Goal: Transaction & Acquisition: Purchase product/service

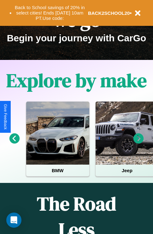
scroll to position [97, 0]
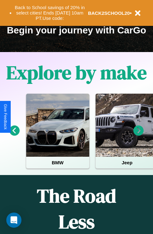
click at [139, 135] on icon at bounding box center [138, 131] width 10 height 10
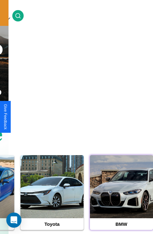
click at [121, 197] on div at bounding box center [121, 186] width 63 height 63
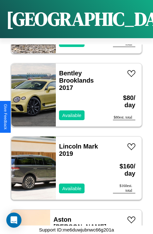
scroll to position [3099, 0]
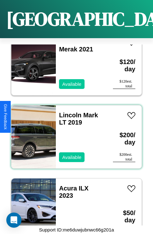
click at [74, 133] on div "Lincoln Mark LT 2019 Available" at bounding box center [81, 136] width 51 height 63
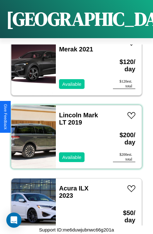
click at [74, 133] on div "Lincoln Mark LT 2019 Available" at bounding box center [81, 136] width 51 height 63
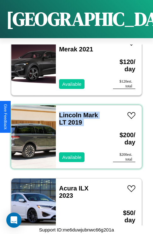
click at [74, 133] on div "Lincoln Mark LT 2019 Available" at bounding box center [81, 136] width 51 height 63
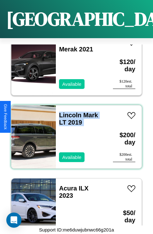
click at [74, 133] on div "Lincoln Mark LT 2019 Available" at bounding box center [81, 136] width 51 height 63
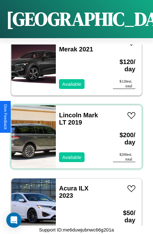
click at [74, 133] on div "Lincoln Mark LT 2019 Available" at bounding box center [81, 136] width 51 height 63
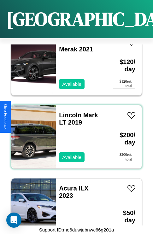
click at [74, 133] on div "Lincoln Mark LT 2019 Available" at bounding box center [81, 136] width 51 height 63
click at [68, 112] on link "Lincoln Mark LT 2019" at bounding box center [78, 119] width 39 height 14
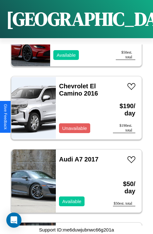
scroll to position [170, 0]
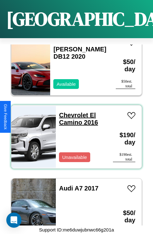
click at [72, 112] on link "Chevrolet El Camino 2016" at bounding box center [78, 119] width 39 height 14
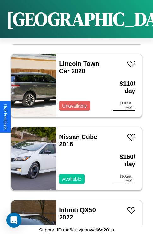
scroll to position [3318, 0]
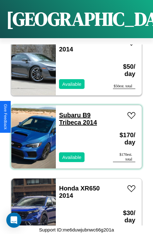
click at [68, 112] on link "Subaru B9 Tribeca 2014" at bounding box center [78, 119] width 38 height 14
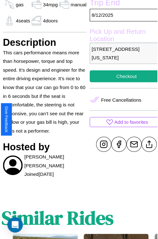
scroll to position [181, 21]
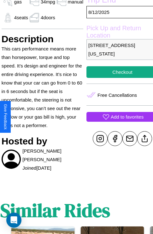
click at [117, 117] on p "Add to favorites" at bounding box center [127, 117] width 33 height 9
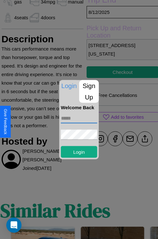
click at [79, 118] on input "text" at bounding box center [79, 118] width 36 height 10
type input "**********"
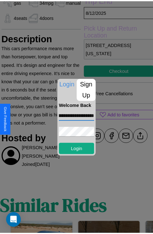
scroll to position [0, 0]
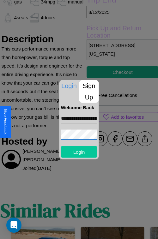
click at [79, 151] on button "Login" at bounding box center [79, 152] width 36 height 12
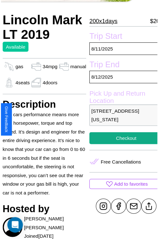
scroll to position [49, 21]
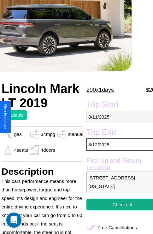
click at [117, 117] on p "[DATE]" at bounding box center [122, 117] width 72 height 12
select select "*"
select select "****"
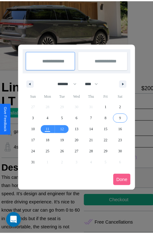
scroll to position [0, 21]
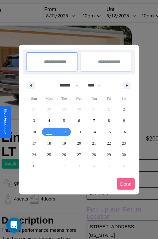
click at [69, 15] on div at bounding box center [79, 119] width 158 height 239
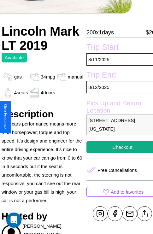
scroll to position [136, 21]
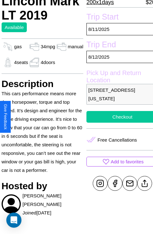
click at [117, 117] on button "Checkout" at bounding box center [122, 117] width 72 height 12
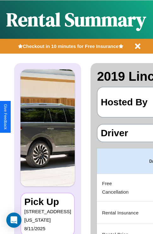
scroll to position [0, 119]
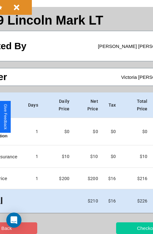
click at [122, 228] on button "Checkout" at bounding box center [147, 228] width 62 height 12
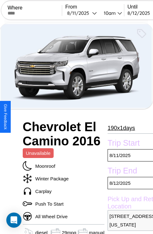
scroll to position [191, 23]
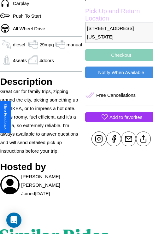
click at [117, 117] on p "Add to favorites" at bounding box center [126, 117] width 33 height 9
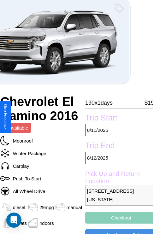
scroll to position [14, 23]
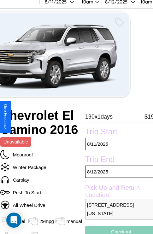
click at [97, 117] on p "190 x 1 days" at bounding box center [98, 117] width 27 height 10
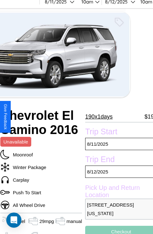
click at [97, 117] on p "190 x 1 days" at bounding box center [98, 117] width 27 height 10
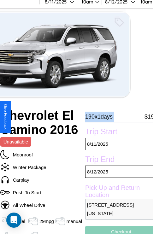
click at [97, 117] on p "190 x 1 days" at bounding box center [98, 117] width 27 height 10
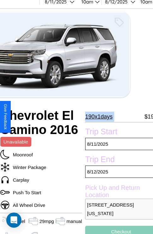
click at [97, 117] on p "190 x 1 days" at bounding box center [98, 117] width 27 height 10
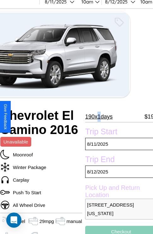
click at [97, 117] on p "190 x 1 days" at bounding box center [98, 117] width 27 height 10
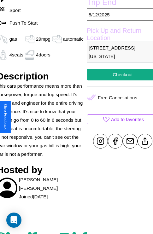
scroll to position [197, 27]
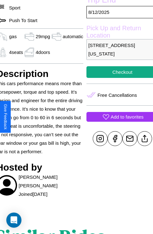
click at [117, 117] on p "Add to favorites" at bounding box center [127, 117] width 33 height 9
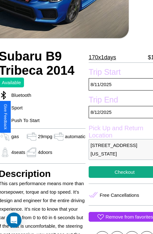
scroll to position [43, 23]
